Goal: Information Seeking & Learning: Learn about a topic

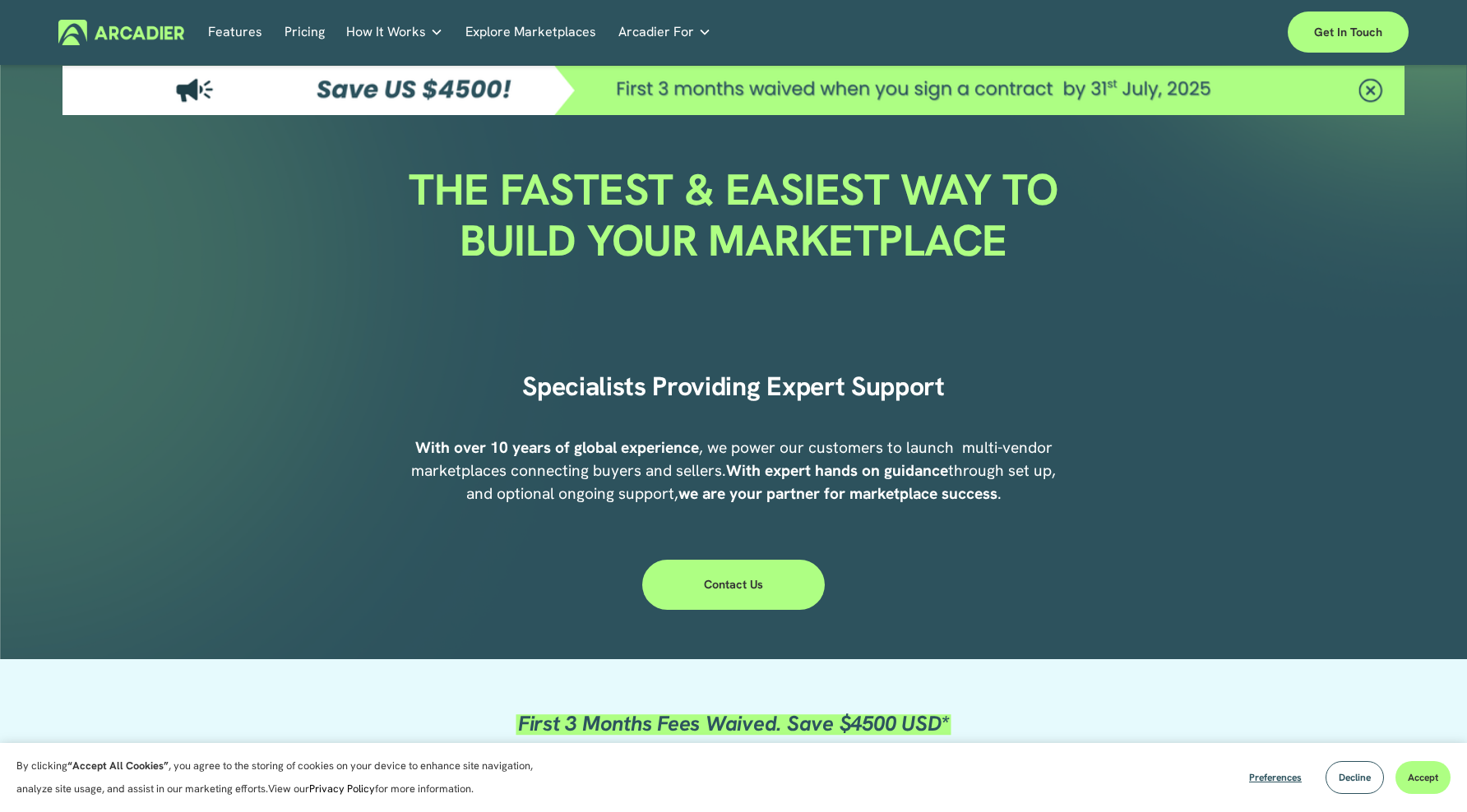
click at [304, 41] on link "Pricing" at bounding box center [304, 33] width 41 height 26
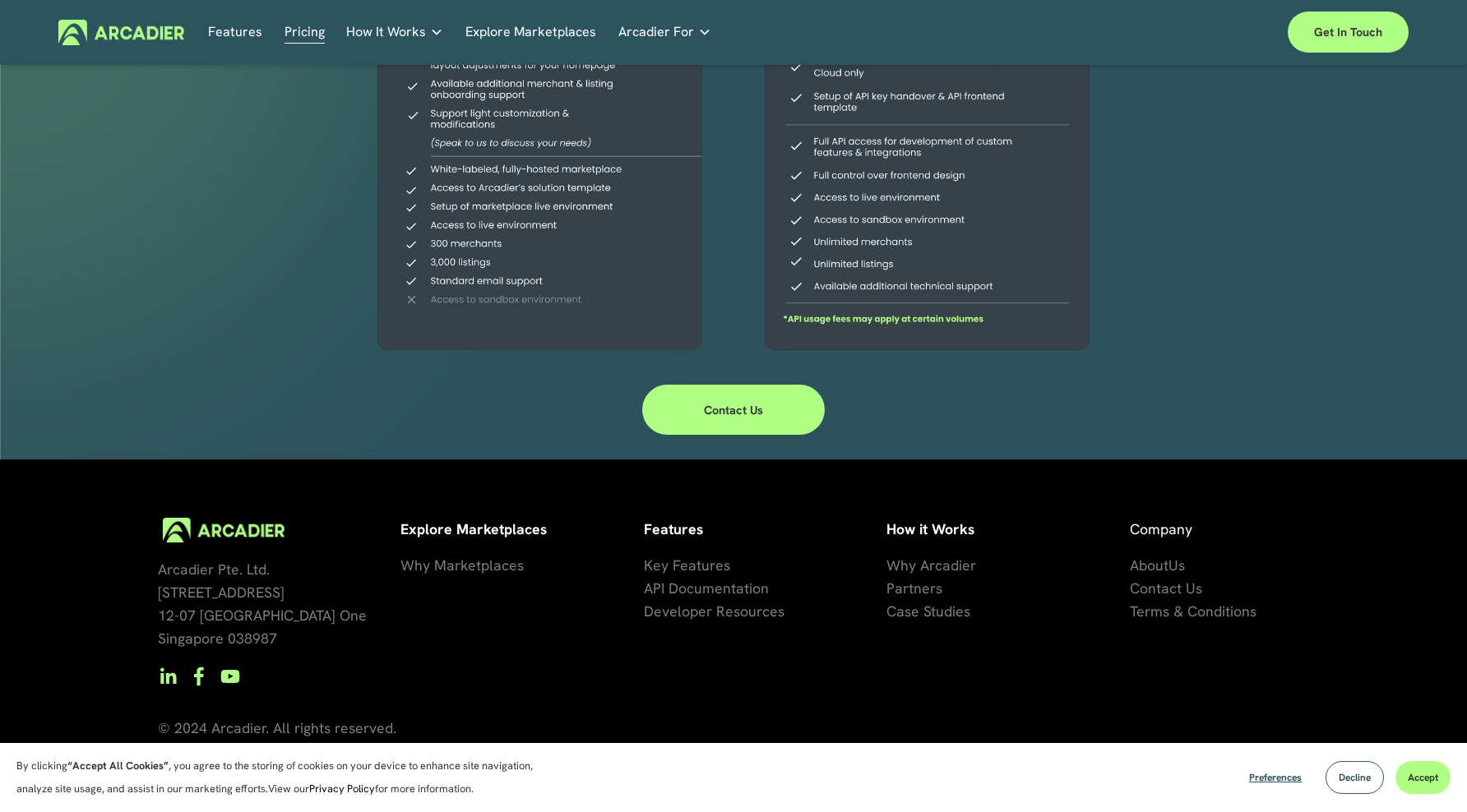
scroll to position [450, 0]
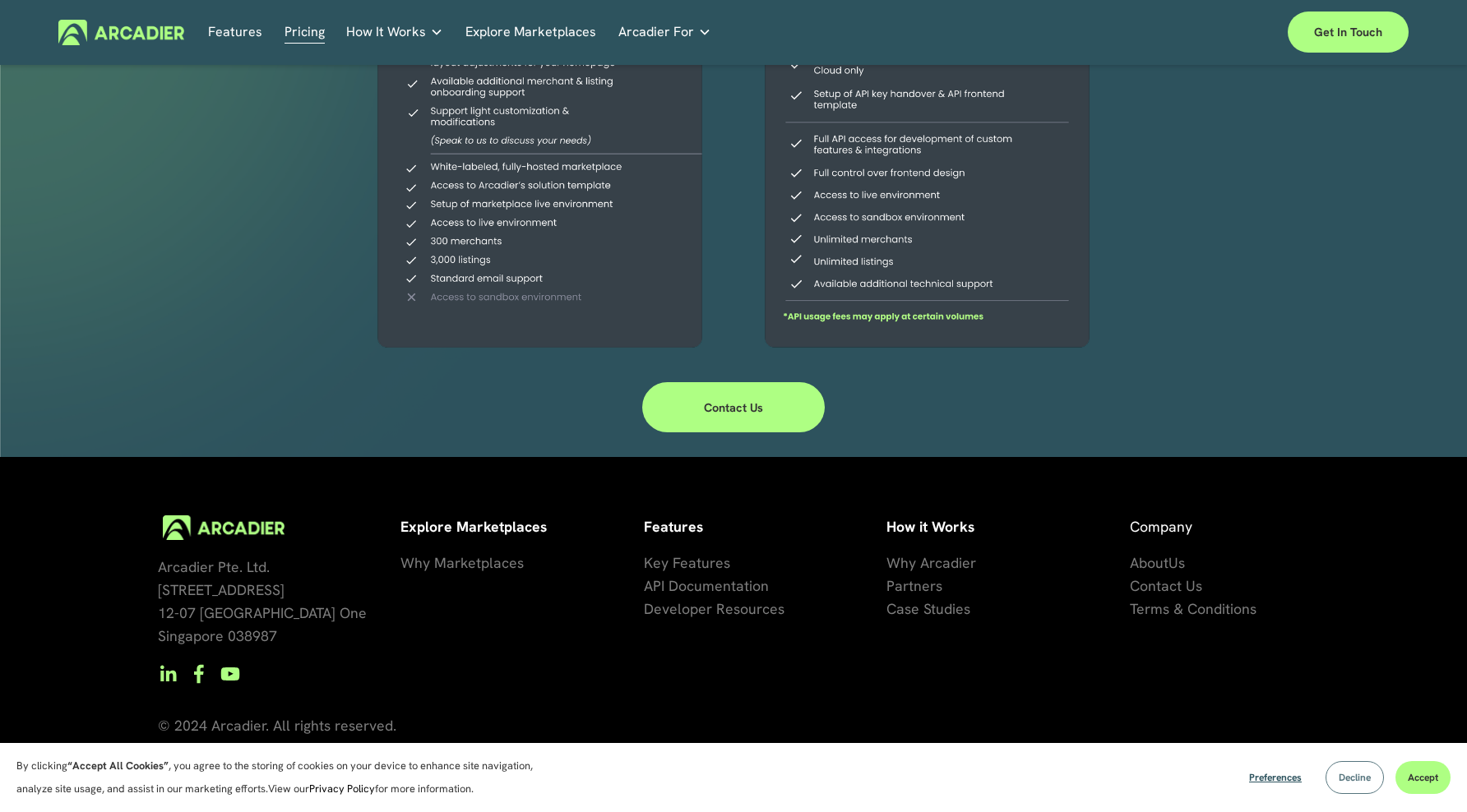
click at [1352, 777] on span "Decline" at bounding box center [1355, 777] width 32 height 13
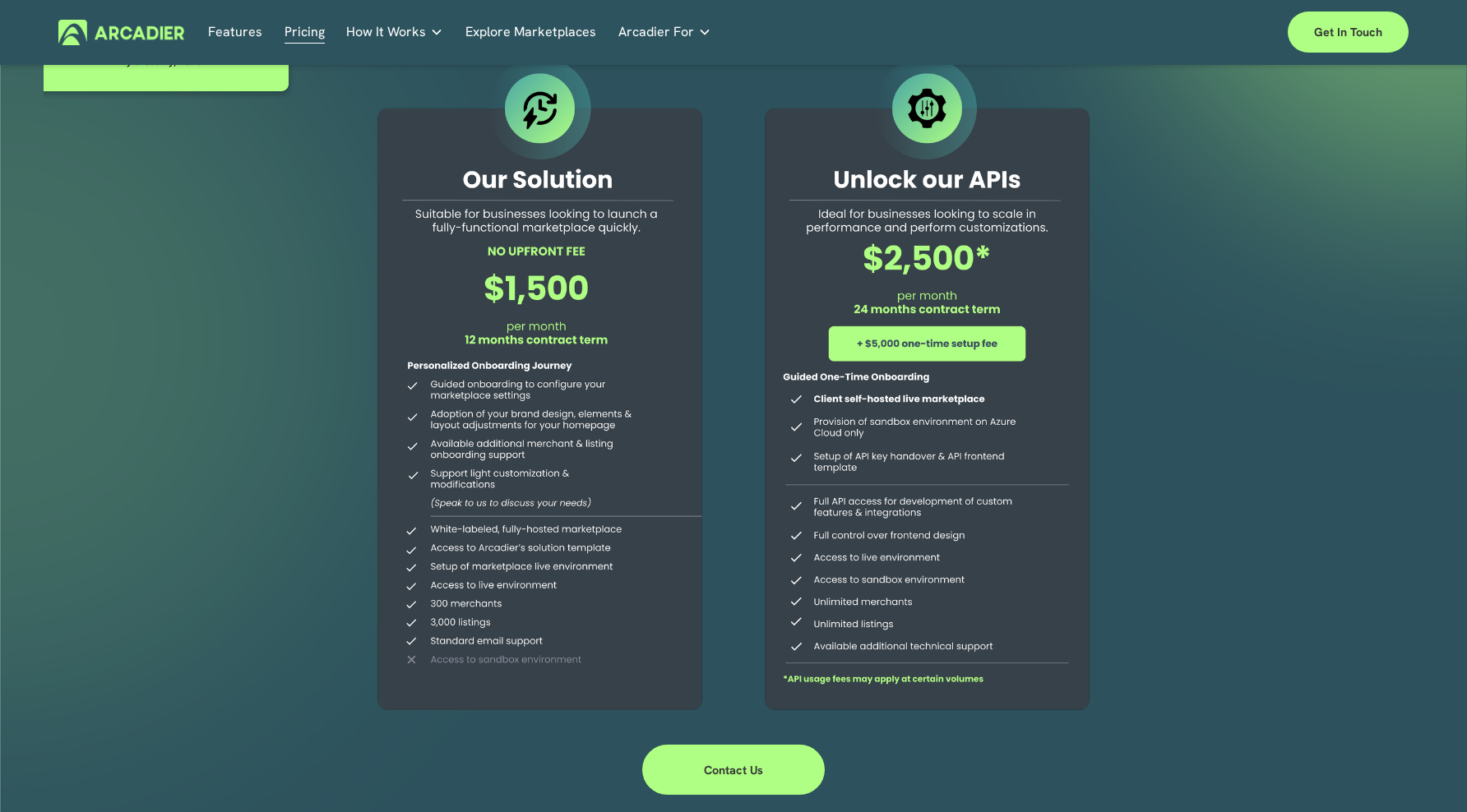
scroll to position [0, 0]
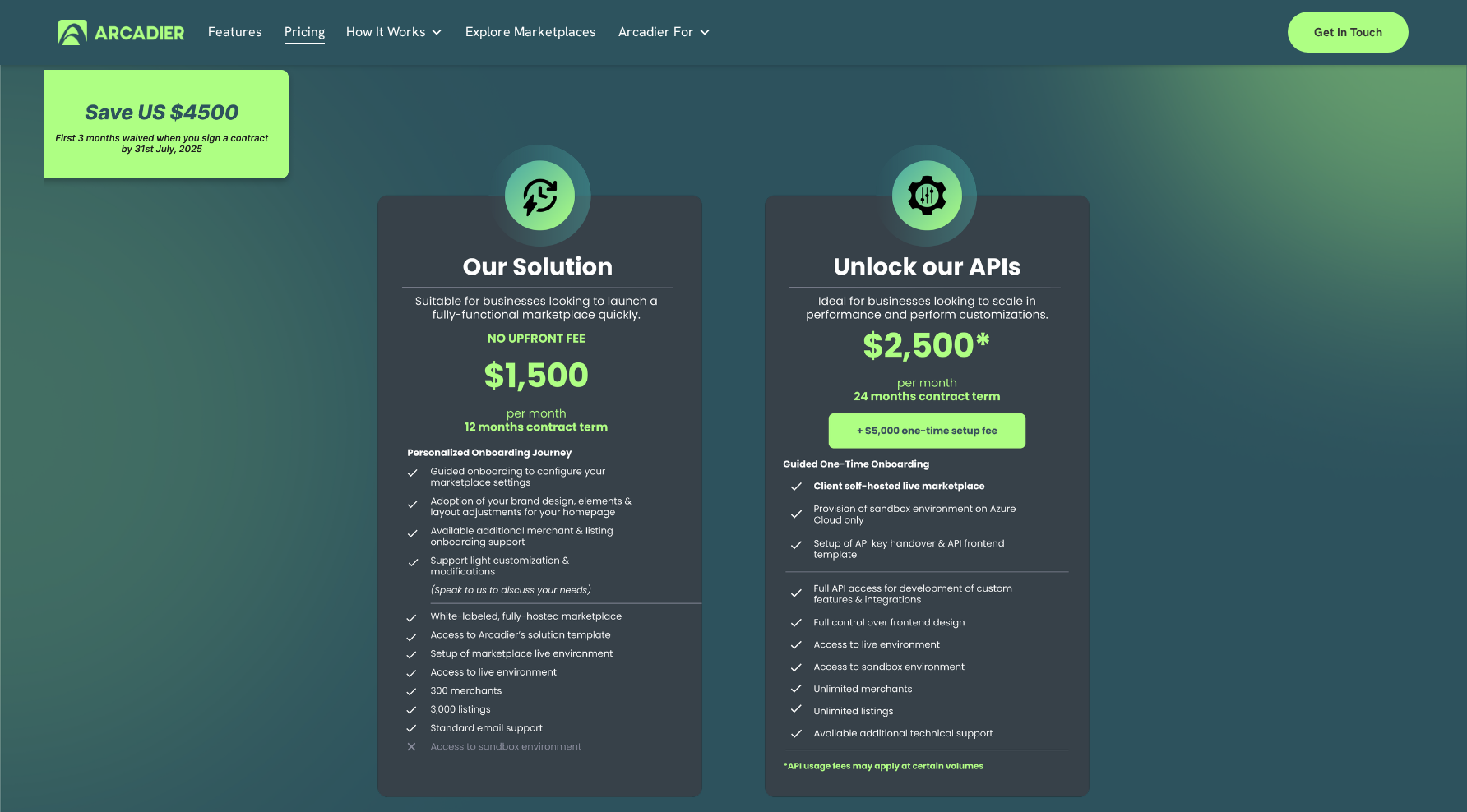
click at [241, 39] on link "Features" at bounding box center [235, 33] width 55 height 26
